Goal: Task Accomplishment & Management: Use online tool/utility

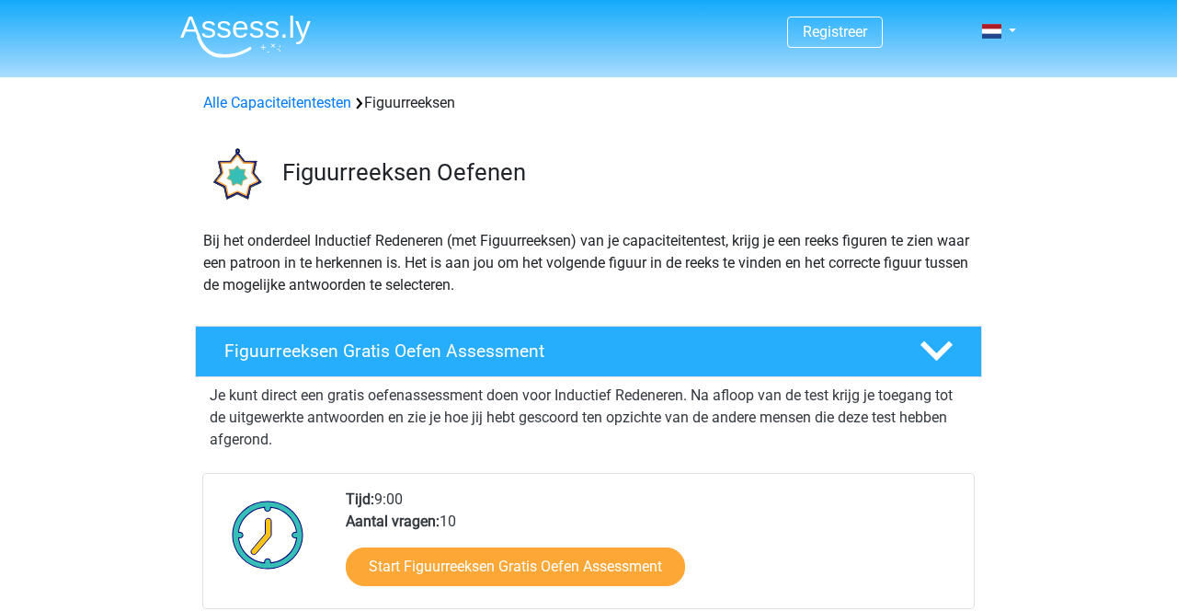
click at [855, 480] on div "Tijd: 9:00 Aantal vragen: 10 Start Figuurreeksen Gratis Oefen Assessment" at bounding box center [588, 541] width 772 height 136
click at [925, 353] on icon at bounding box center [936, 351] width 32 height 32
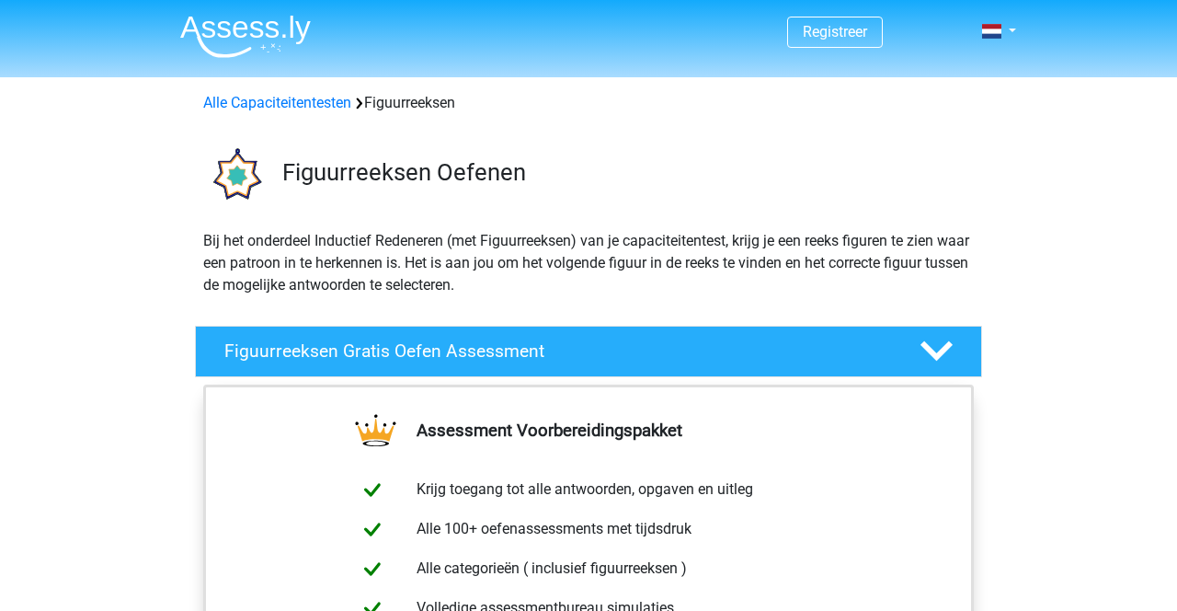
click at [945, 345] on polygon at bounding box center [936, 351] width 32 height 20
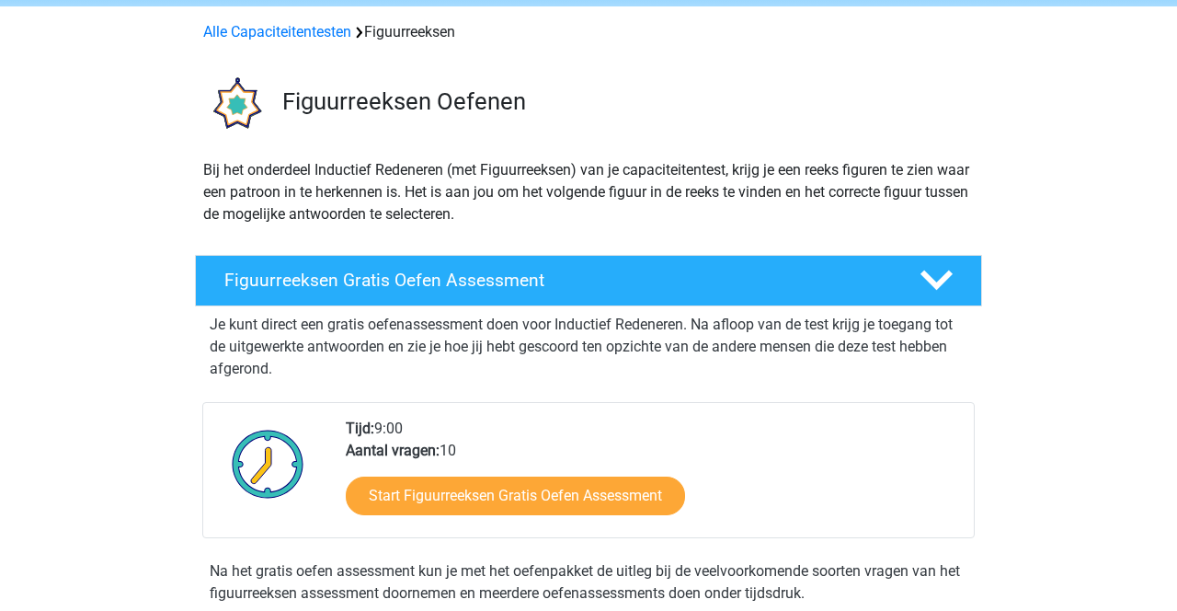
scroll to position [72, 0]
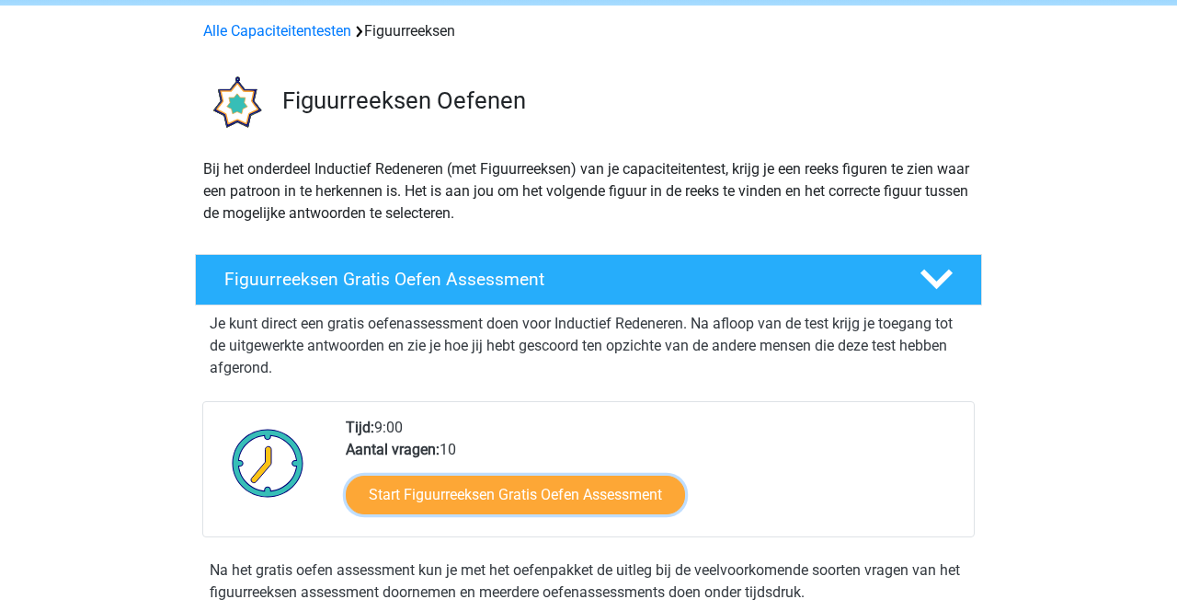
click at [657, 500] on link "Start Figuurreeksen Gratis Oefen Assessment" at bounding box center [515, 494] width 339 height 39
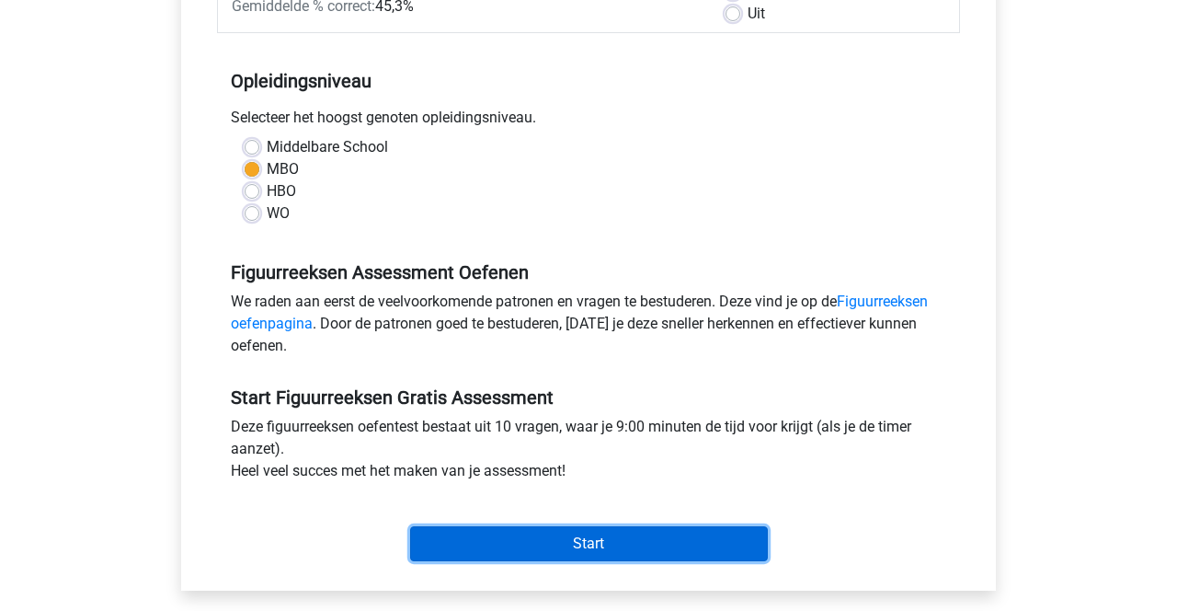
click at [737, 556] on input "Start" at bounding box center [589, 543] width 358 height 35
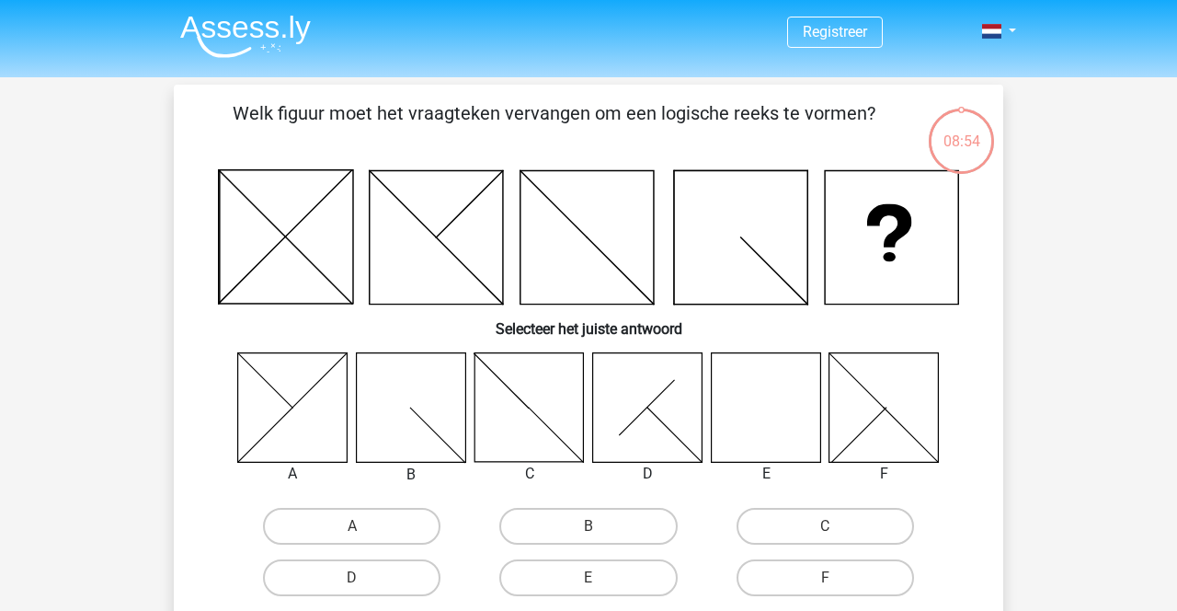
click at [777, 428] on icon at bounding box center [765, 406] width 109 height 109
click at [629, 579] on label "E" at bounding box center [587, 577] width 177 height 37
click at [600, 579] on input "E" at bounding box center [594, 583] width 12 height 12
radio input "true"
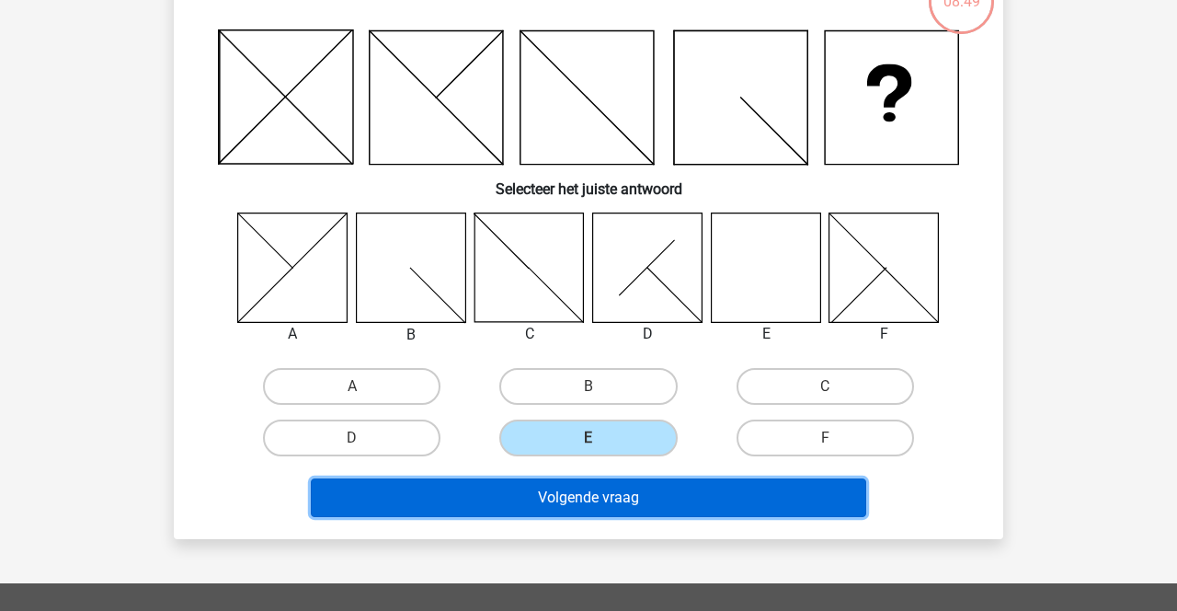
click at [732, 513] on button "Volgende vraag" at bounding box center [589, 497] width 556 height 39
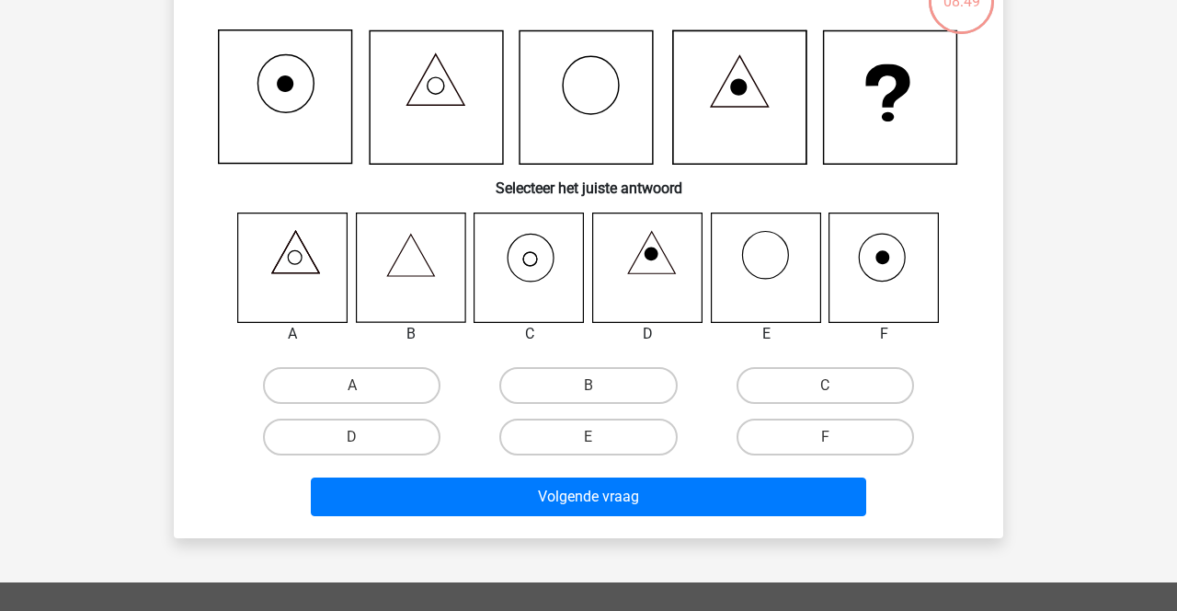
scroll to position [85, 0]
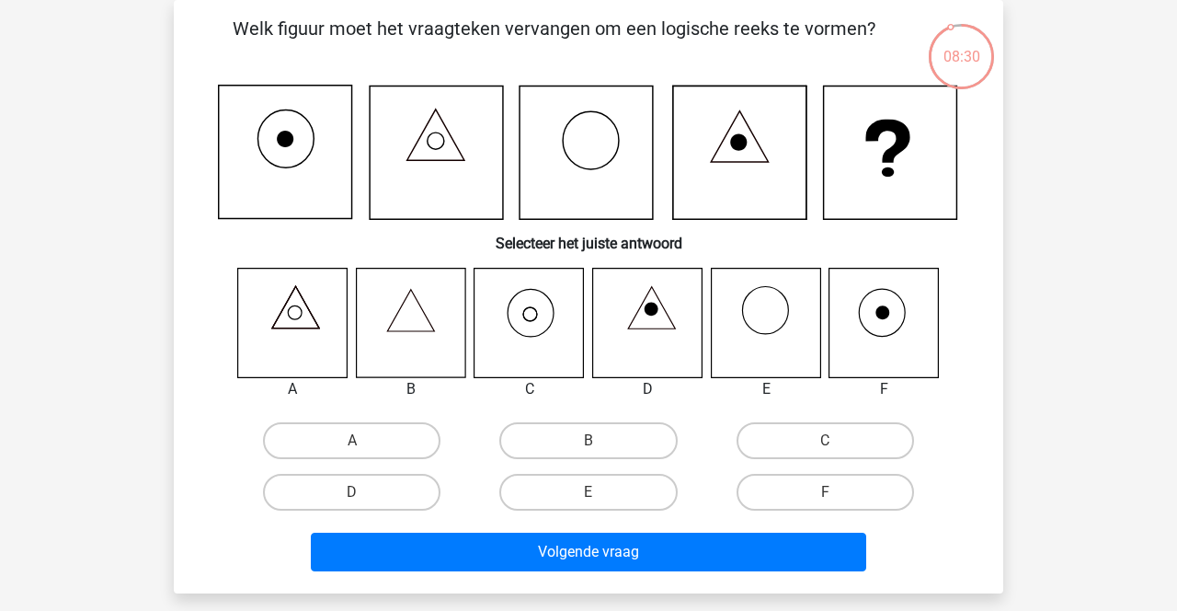
click at [430, 321] on icon at bounding box center [410, 322] width 109 height 109
click at [625, 443] on label "B" at bounding box center [587, 440] width 177 height 37
click at [600, 443] on input "B" at bounding box center [594, 446] width 12 height 12
radio input "true"
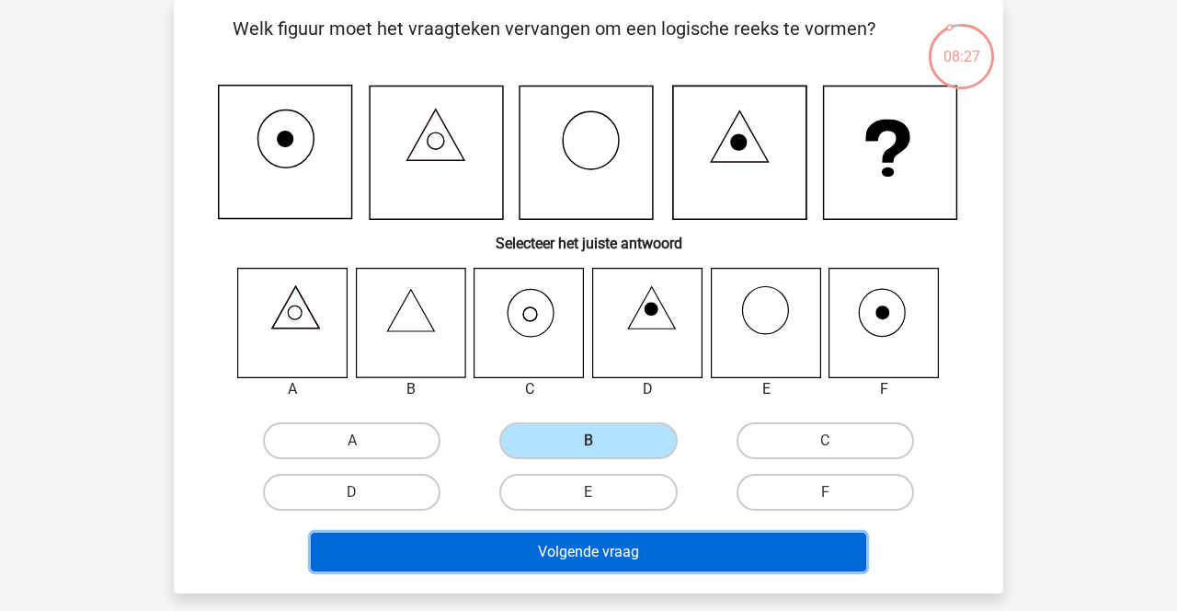
click at [662, 562] on button "Volgende vraag" at bounding box center [589, 551] width 556 height 39
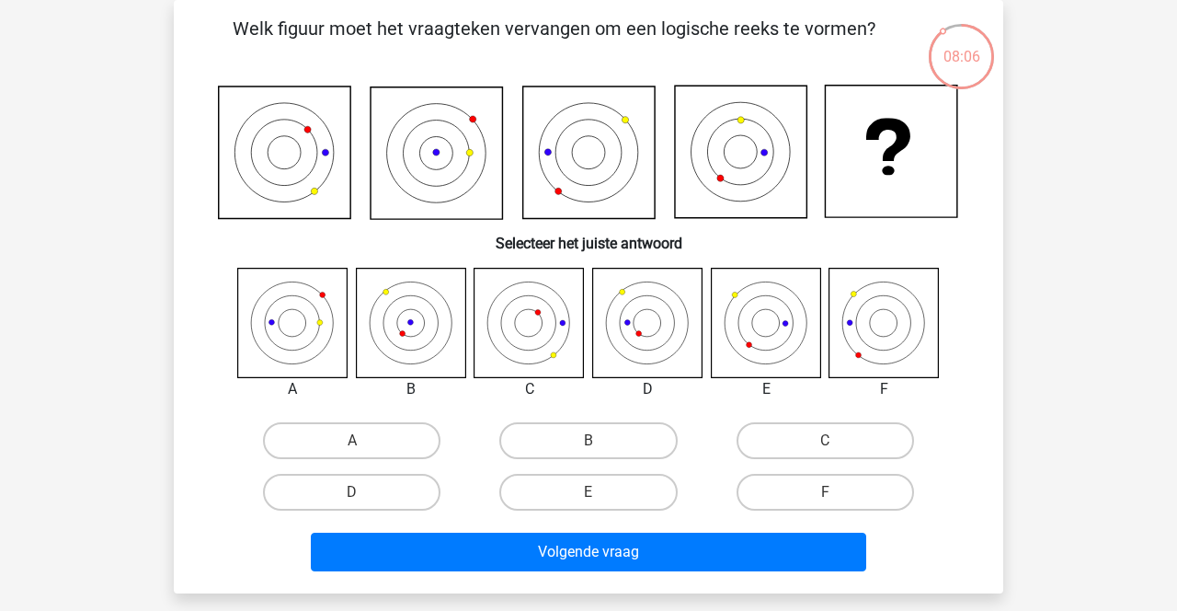
click at [1083, 184] on div "Registreer Nederlands English" at bounding box center [588, 518] width 1177 height 1207
click at [618, 496] on label "E" at bounding box center [587, 492] width 177 height 37
click at [600, 496] on input "E" at bounding box center [594, 498] width 12 height 12
radio input "true"
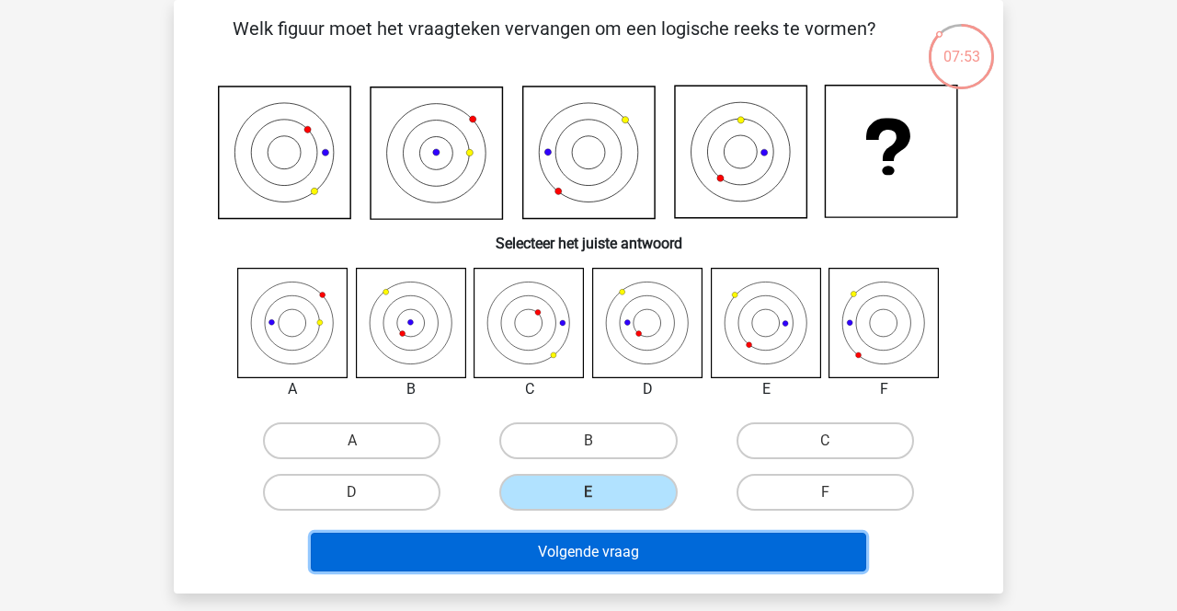
click at [659, 561] on button "Volgende vraag" at bounding box center [589, 551] width 556 height 39
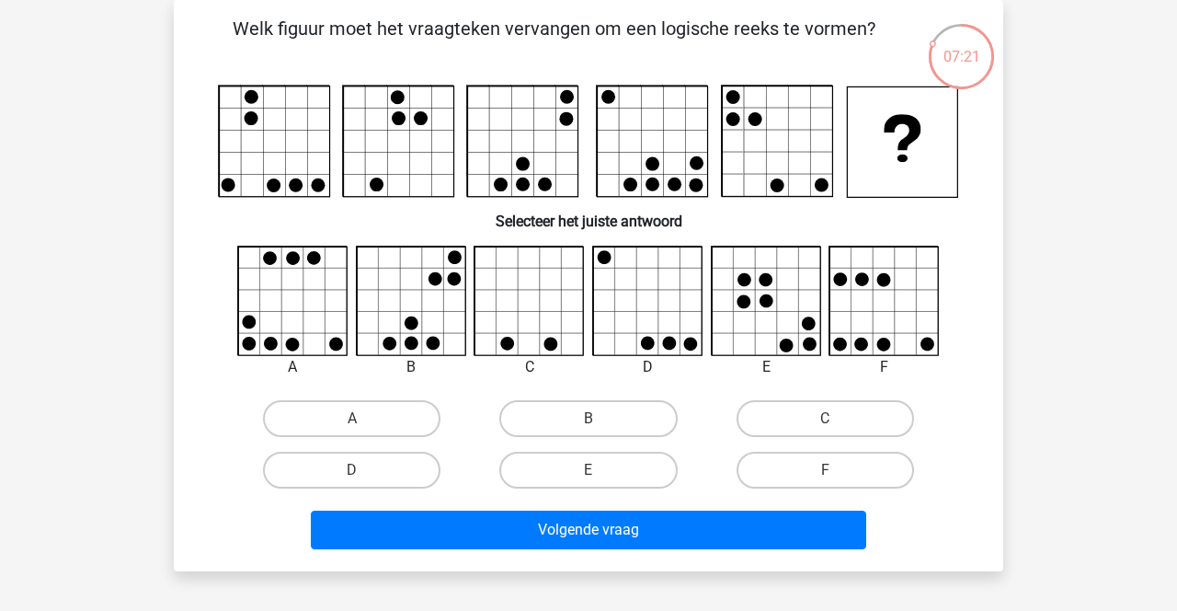
scroll to position [143, 0]
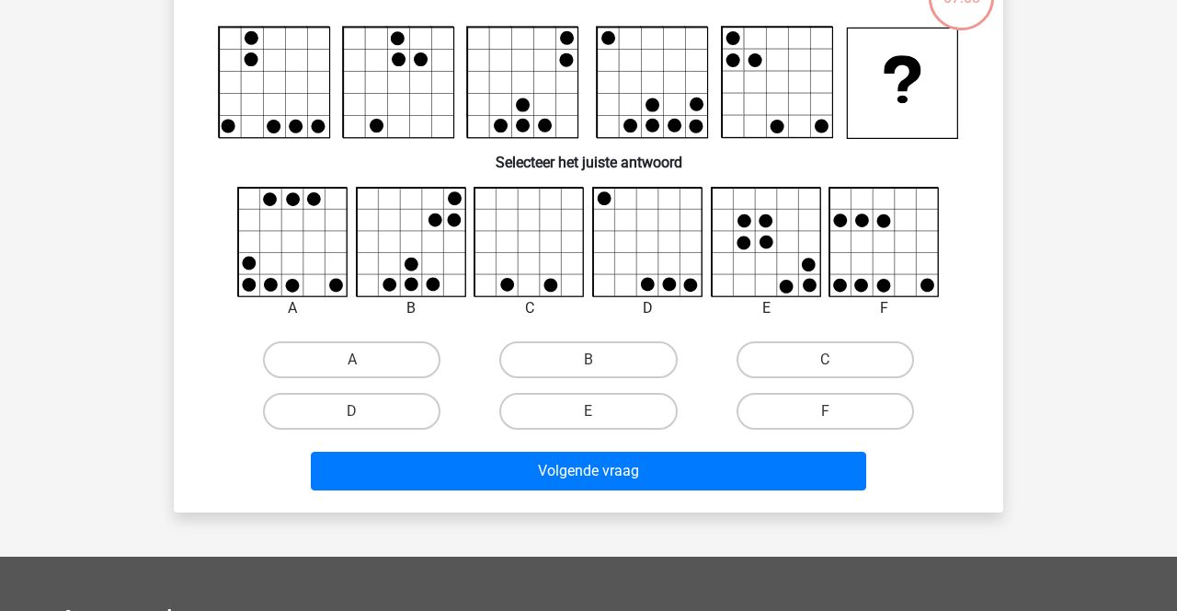
click at [772, 270] on icon at bounding box center [766, 242] width 109 height 109
click at [639, 427] on label "E" at bounding box center [587, 411] width 177 height 37
click at [600, 423] on input "E" at bounding box center [594, 417] width 12 height 12
radio input "true"
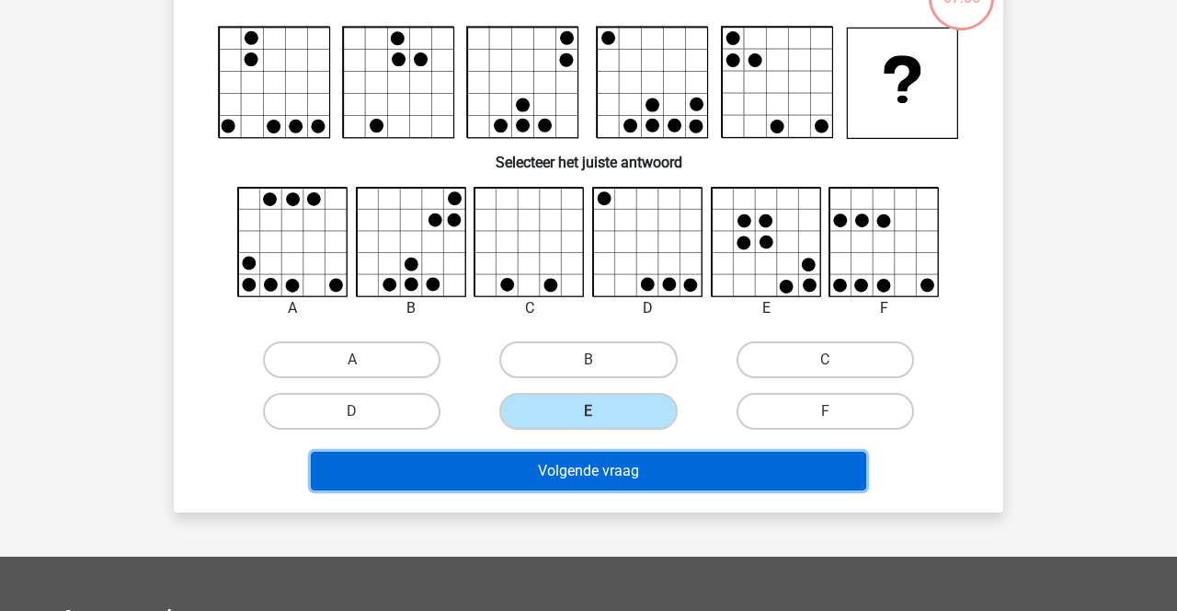
click at [693, 477] on button "Volgende vraag" at bounding box center [589, 470] width 556 height 39
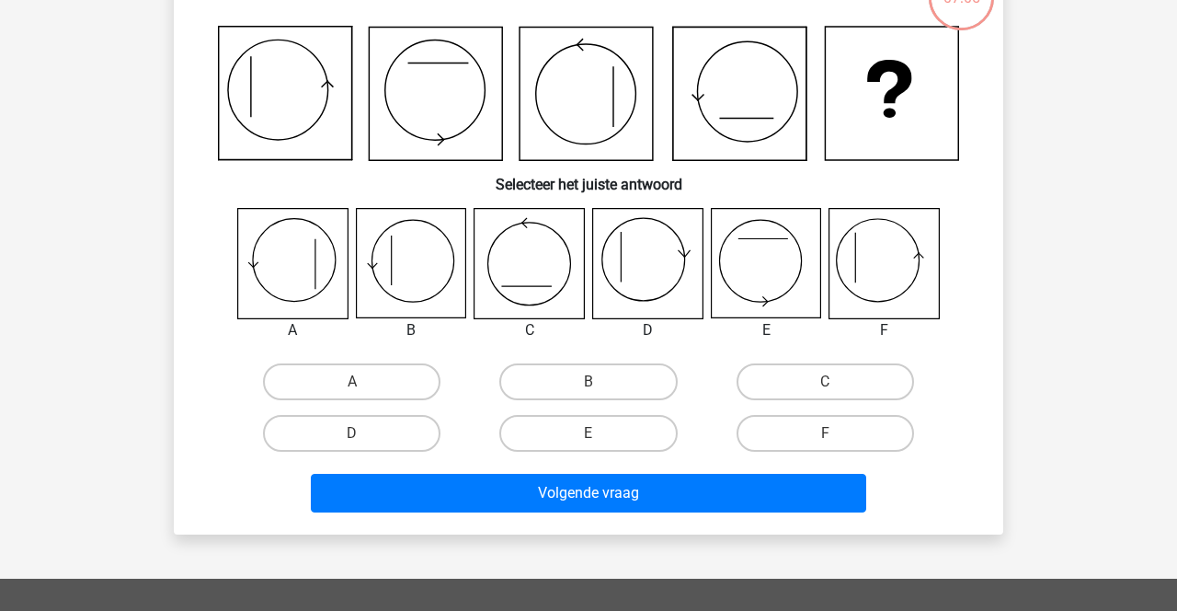
scroll to position [85, 0]
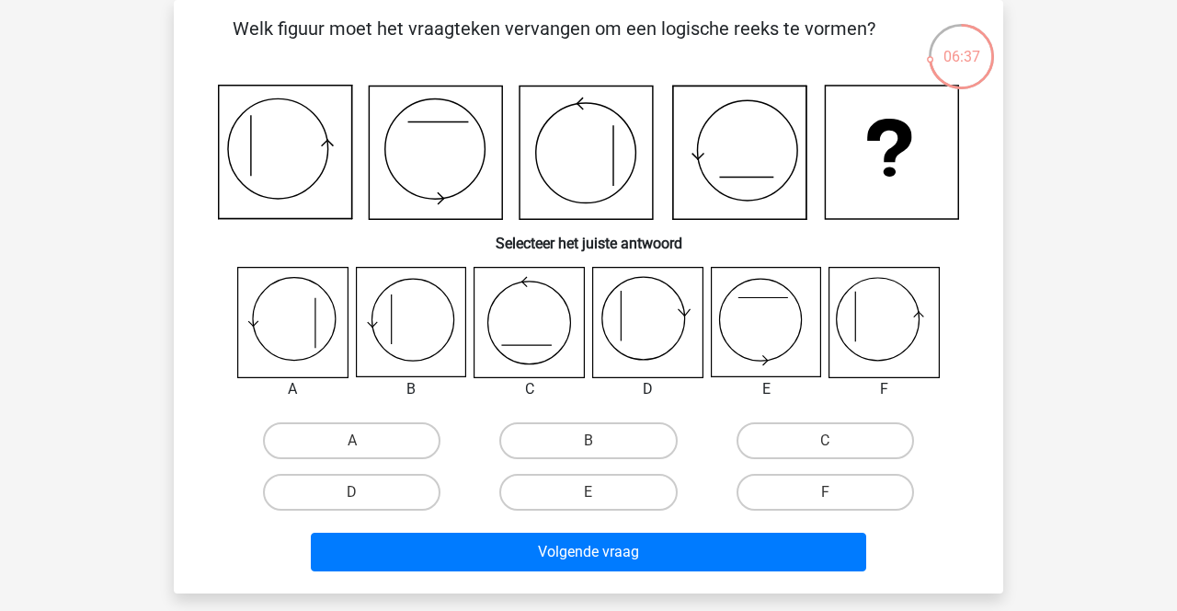
click at [1066, 113] on div "Registreer Nederlands English" at bounding box center [588, 518] width 1177 height 1207
click at [431, 331] on icon at bounding box center [410, 322] width 109 height 109
click at [603, 451] on label "B" at bounding box center [587, 440] width 177 height 37
click at [600, 451] on input "B" at bounding box center [594, 446] width 12 height 12
radio input "true"
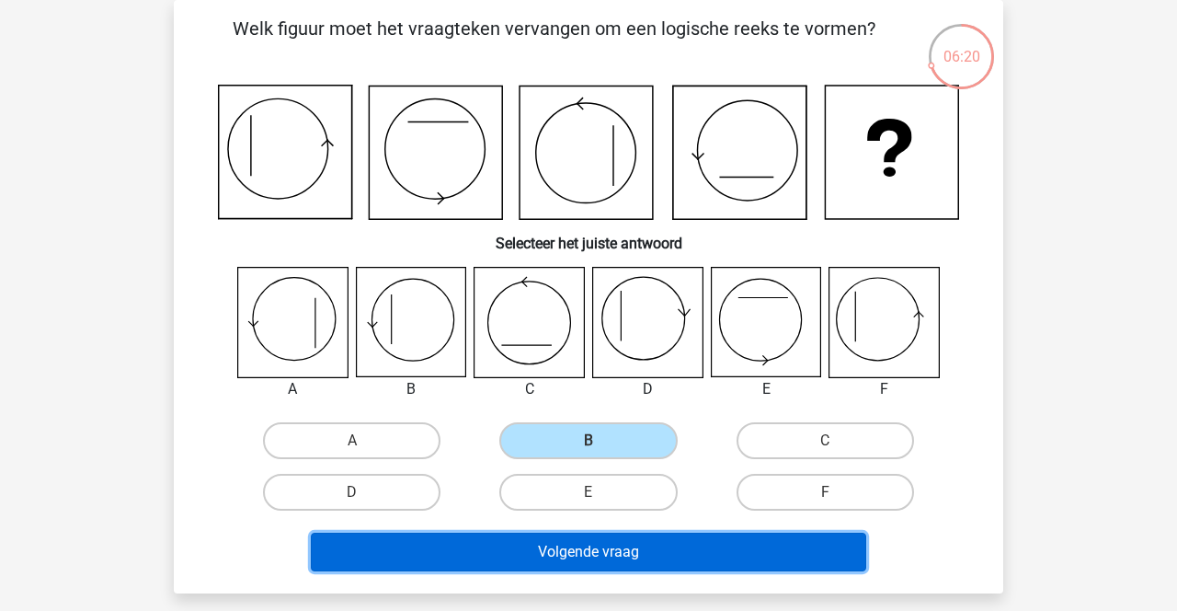
click at [645, 561] on button "Volgende vraag" at bounding box center [589, 551] width 556 height 39
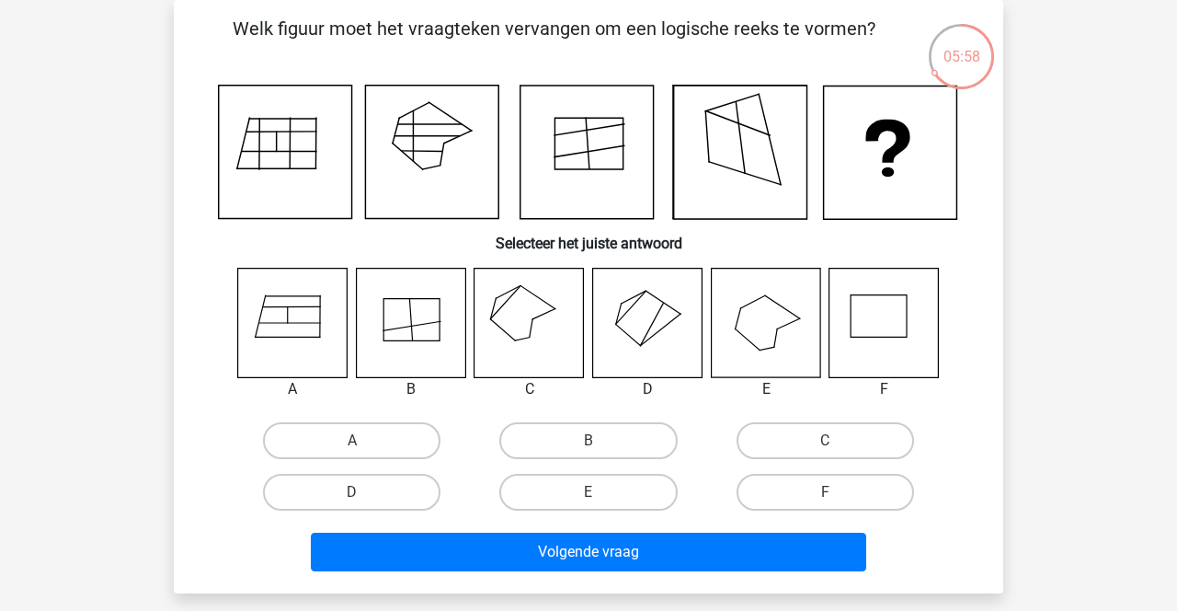
click at [760, 336] on icon at bounding box center [765, 322] width 109 height 109
click at [764, 339] on icon at bounding box center [765, 322] width 109 height 109
click at [822, 445] on label "C" at bounding box center [825, 440] width 177 height 37
click at [825, 445] on input "C" at bounding box center [831, 446] width 12 height 12
radio input "true"
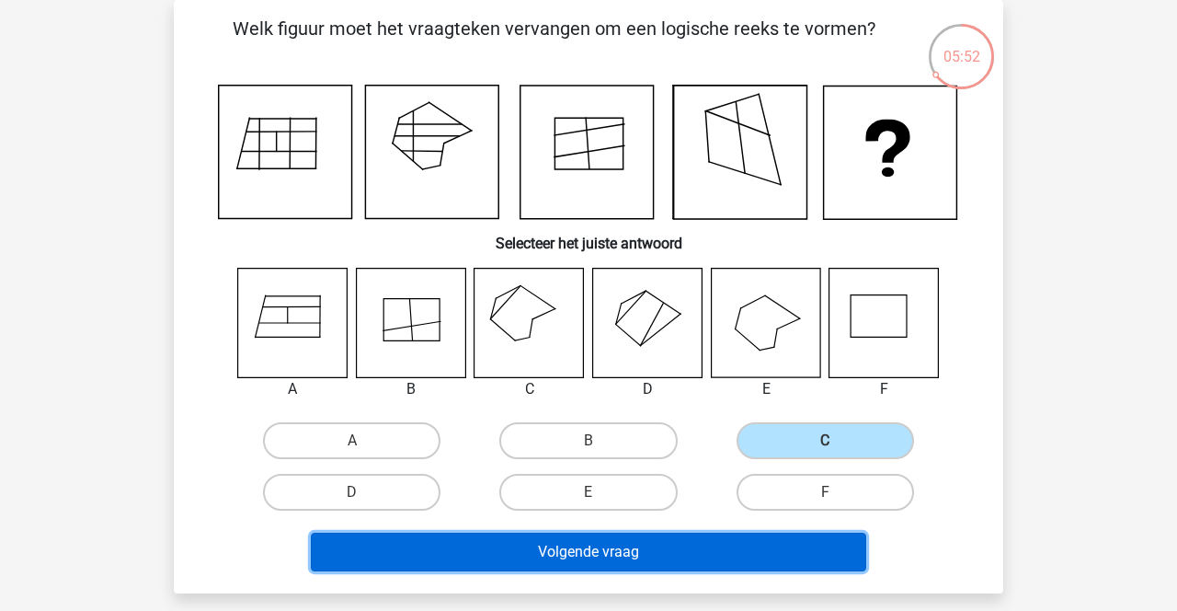
click at [747, 543] on button "Volgende vraag" at bounding box center [589, 551] width 556 height 39
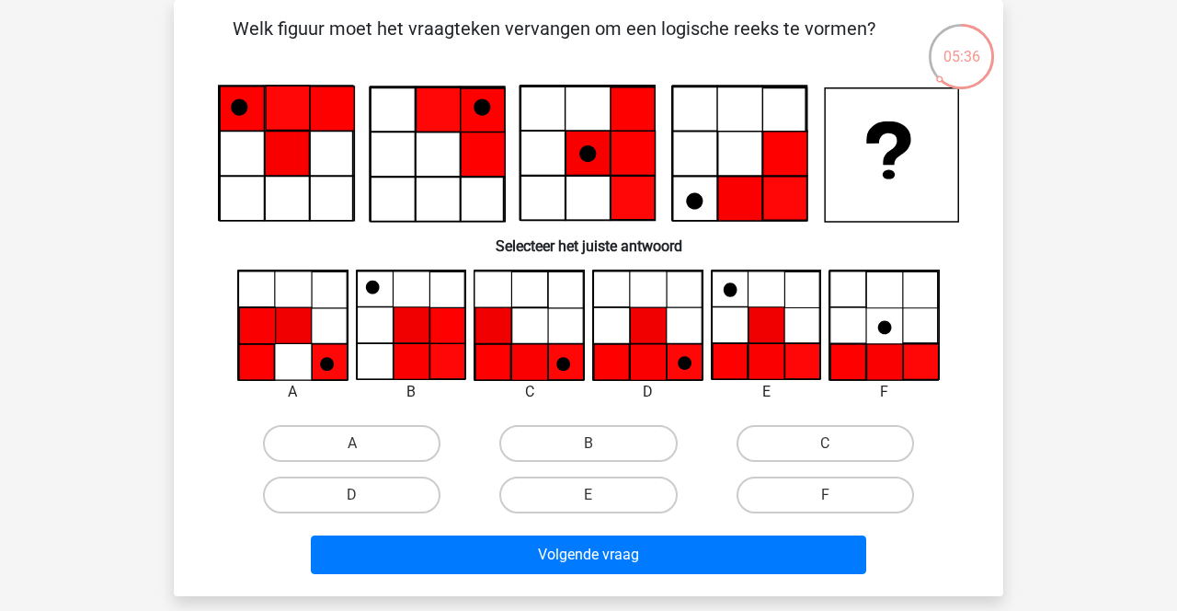
click at [783, 353] on icon at bounding box center [766, 362] width 36 height 36
click at [413, 498] on label "D" at bounding box center [351, 494] width 177 height 37
click at [364, 498] on input "D" at bounding box center [358, 501] width 12 height 12
radio input "true"
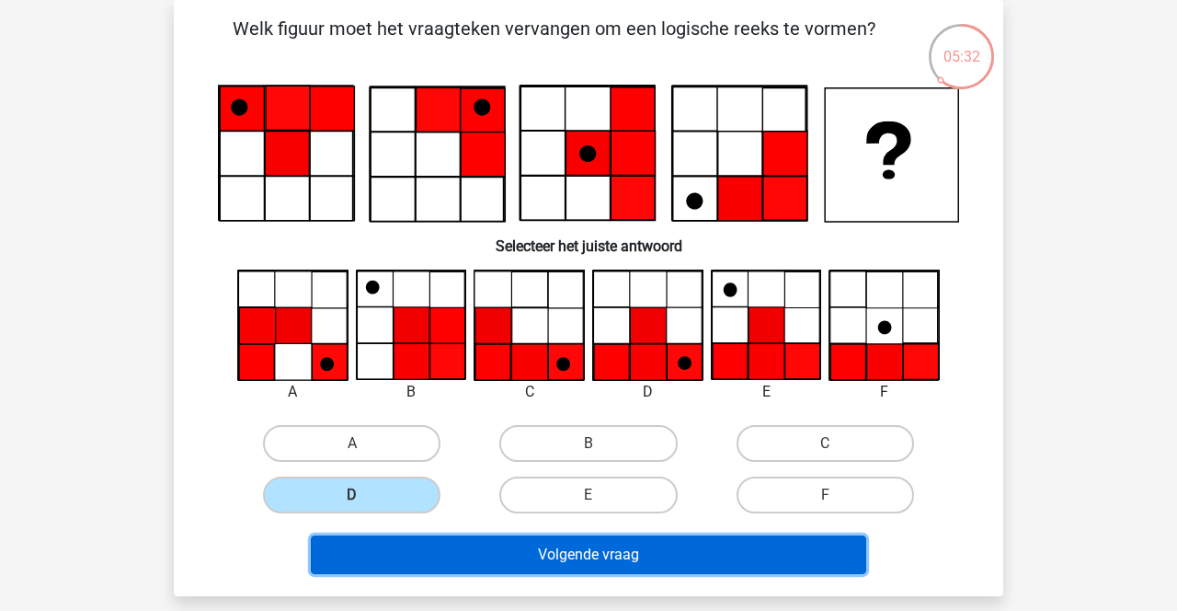
click at [588, 549] on button "Volgende vraag" at bounding box center [589, 554] width 556 height 39
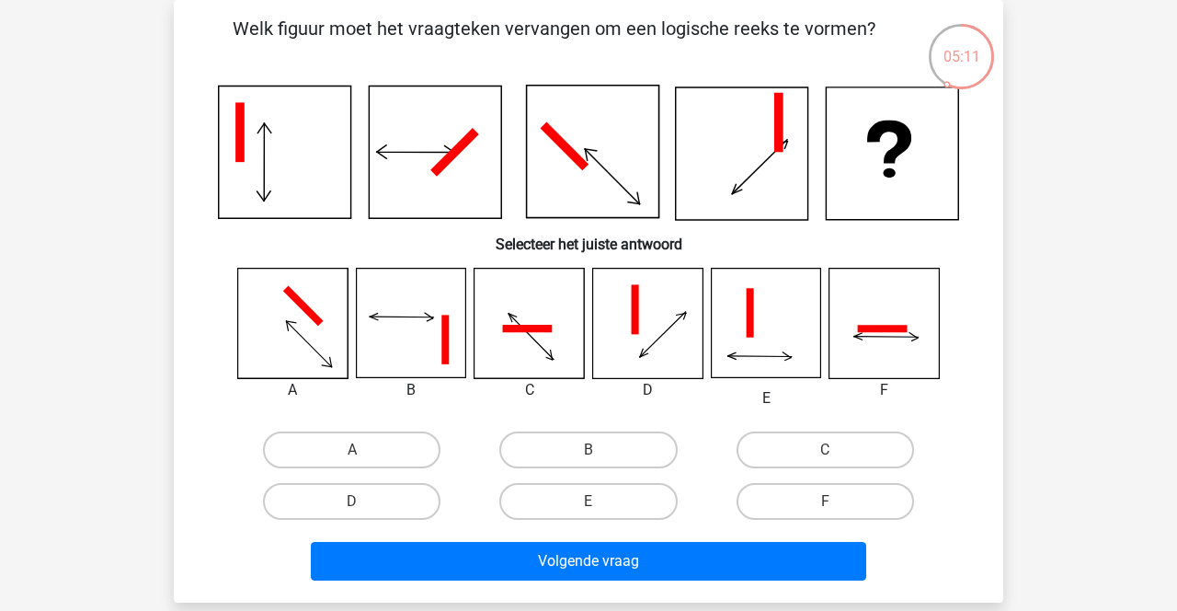
click at [1074, 181] on div "Registreer Nederlands English" at bounding box center [588, 523] width 1177 height 1217
click at [428, 343] on icon at bounding box center [410, 322] width 109 height 109
click at [609, 460] on label "B" at bounding box center [587, 449] width 177 height 37
click at [600, 460] on input "B" at bounding box center [594, 456] width 12 height 12
radio input "true"
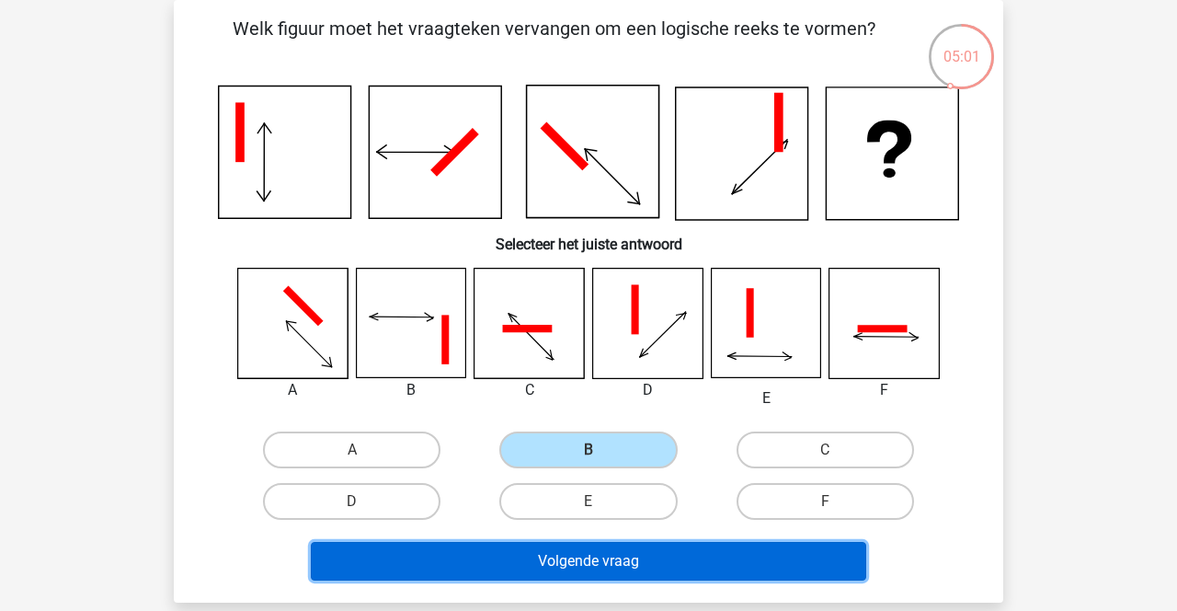
click at [588, 577] on button "Volgende vraag" at bounding box center [589, 561] width 556 height 39
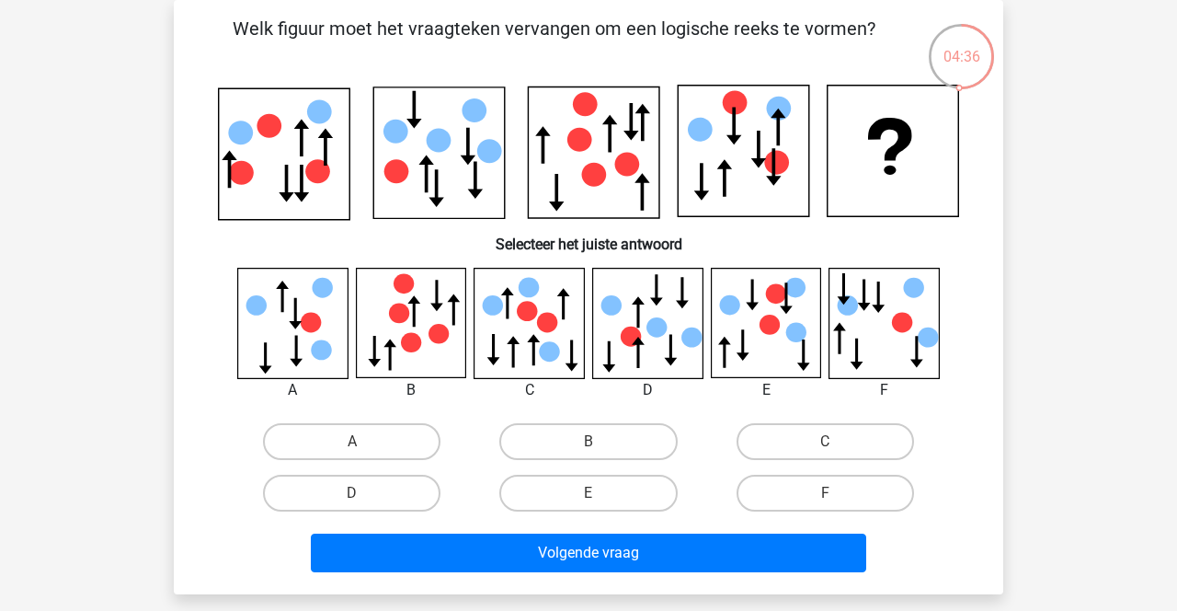
click at [920, 359] on icon at bounding box center [883, 322] width 109 height 109
click at [816, 498] on label "F" at bounding box center [825, 492] width 177 height 37
click at [825, 498] on input "F" at bounding box center [831, 499] width 12 height 12
radio input "true"
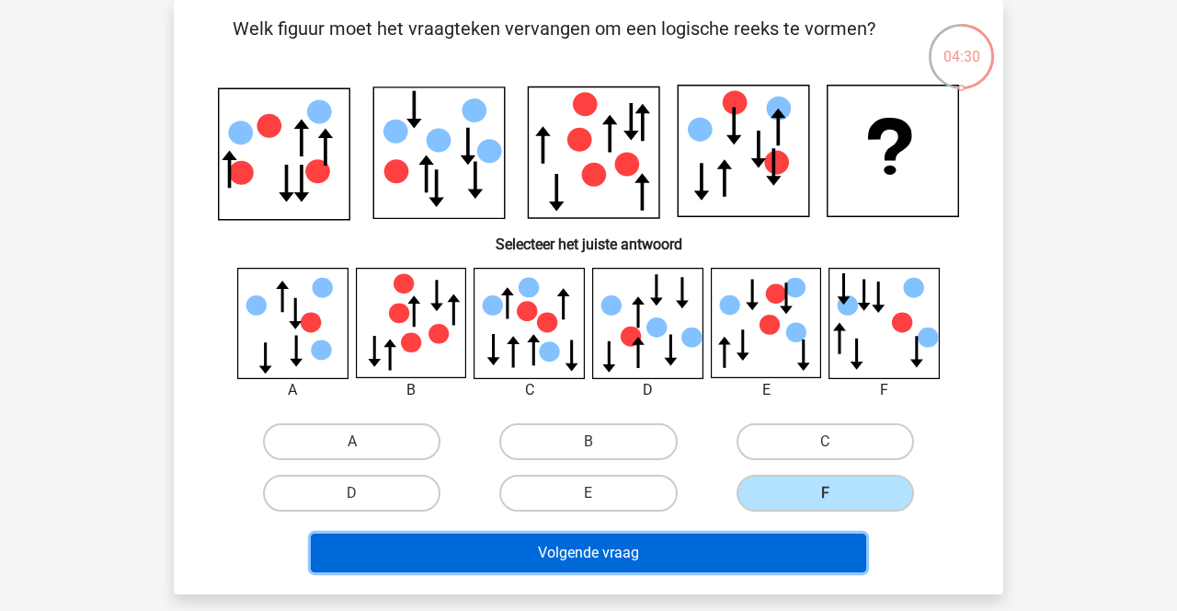
click at [732, 566] on button "Volgende vraag" at bounding box center [589, 552] width 556 height 39
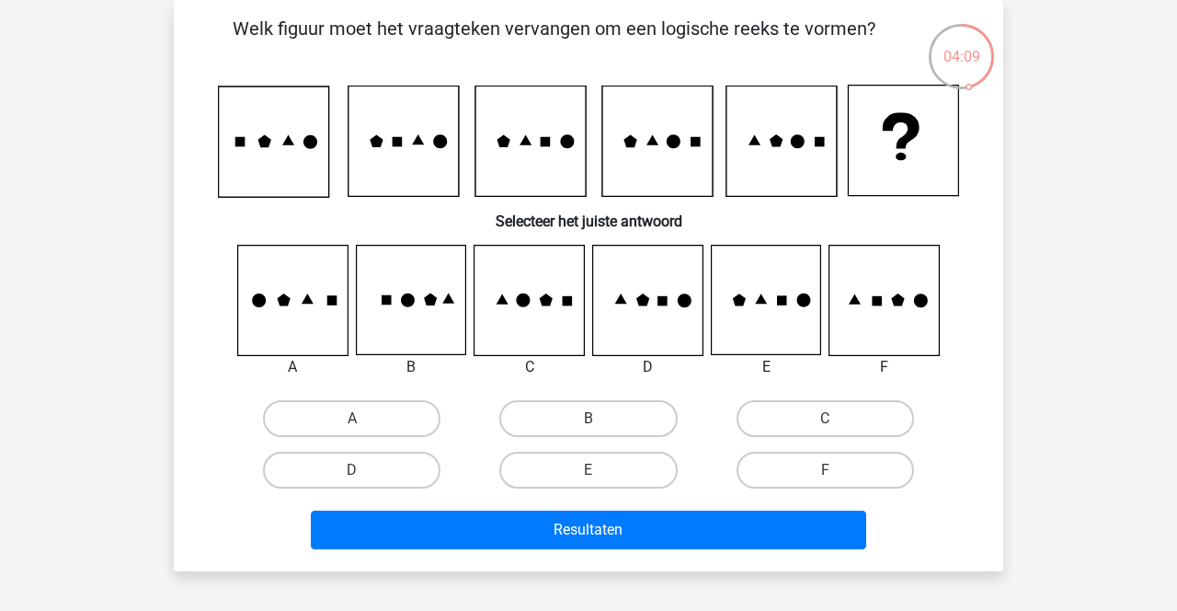
click at [1063, 160] on div "Registreer Nederlands English" at bounding box center [588, 507] width 1177 height 1185
click at [1099, 177] on div "Registreer Nederlands English" at bounding box center [588, 507] width 1177 height 1185
click at [854, 418] on label "C" at bounding box center [825, 418] width 177 height 37
click at [837, 418] on input "C" at bounding box center [831, 424] width 12 height 12
radio input "true"
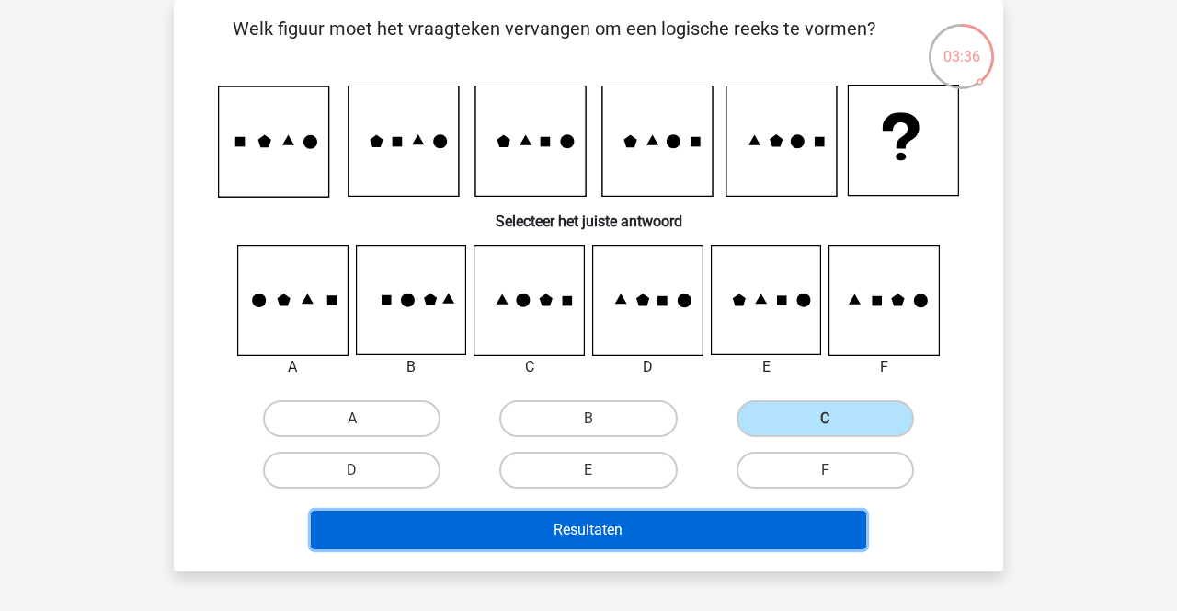
click at [722, 535] on button "Resultaten" at bounding box center [589, 529] width 556 height 39
